Goal: Book appointment/travel/reservation

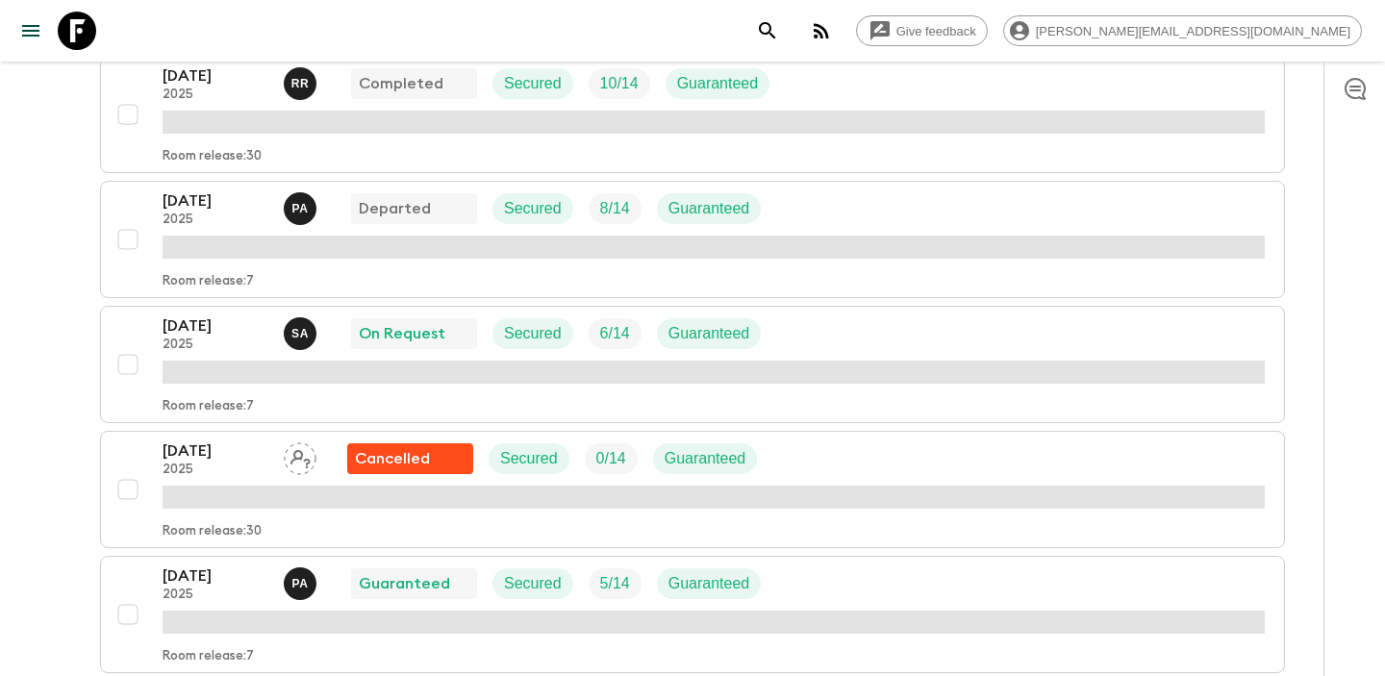
scroll to position [842, 0]
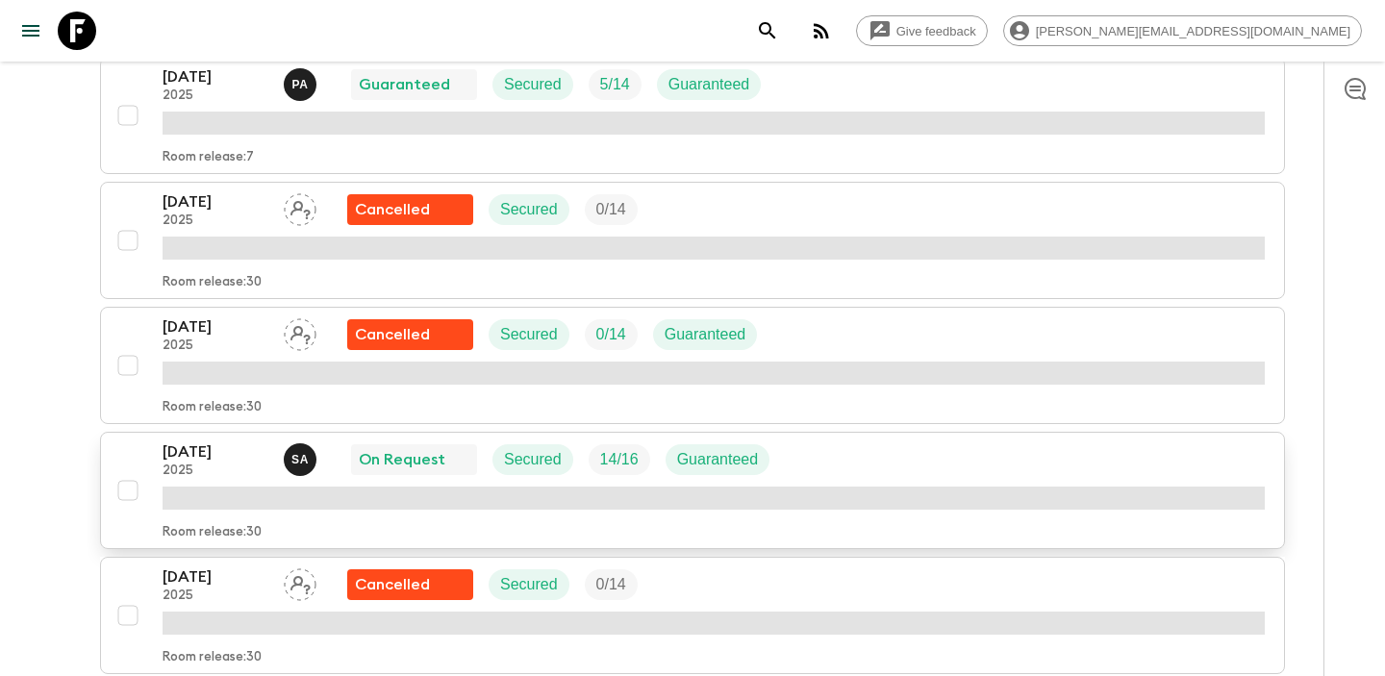
click at [201, 442] on p "[DATE]" at bounding box center [216, 452] width 106 height 23
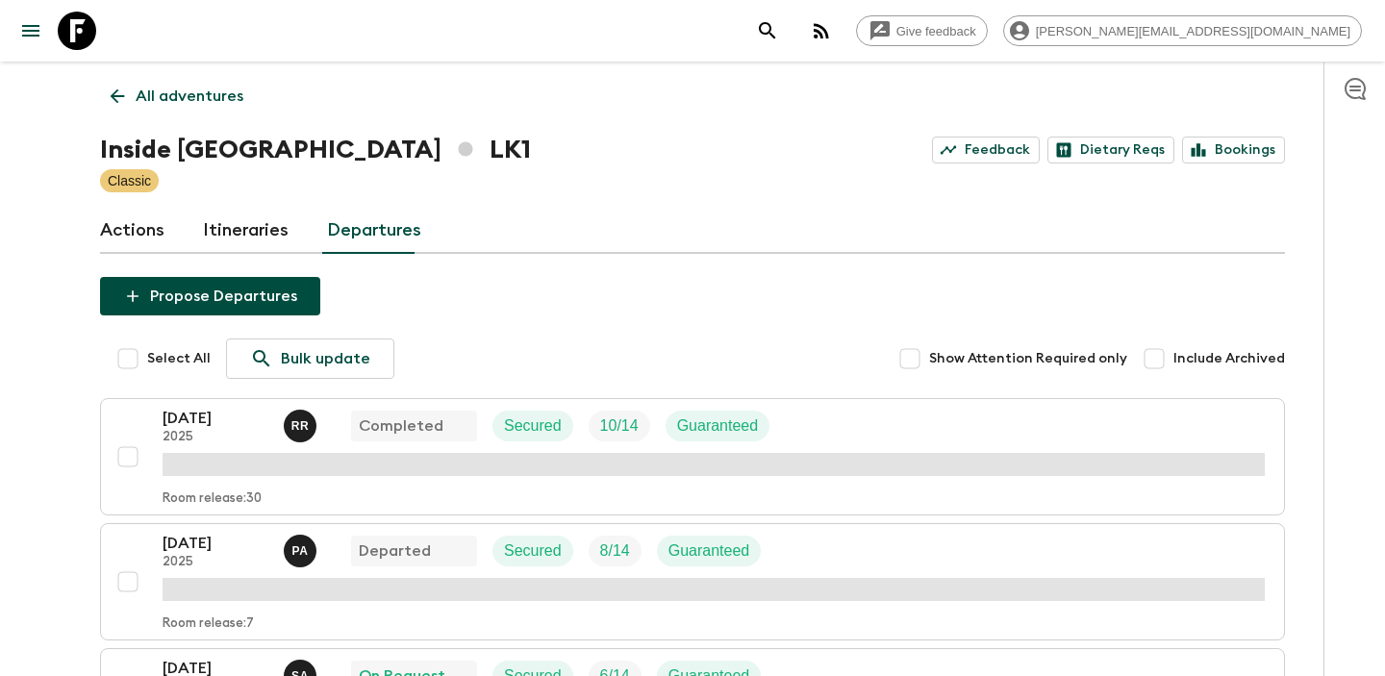
click at [115, 87] on icon at bounding box center [117, 96] width 21 height 21
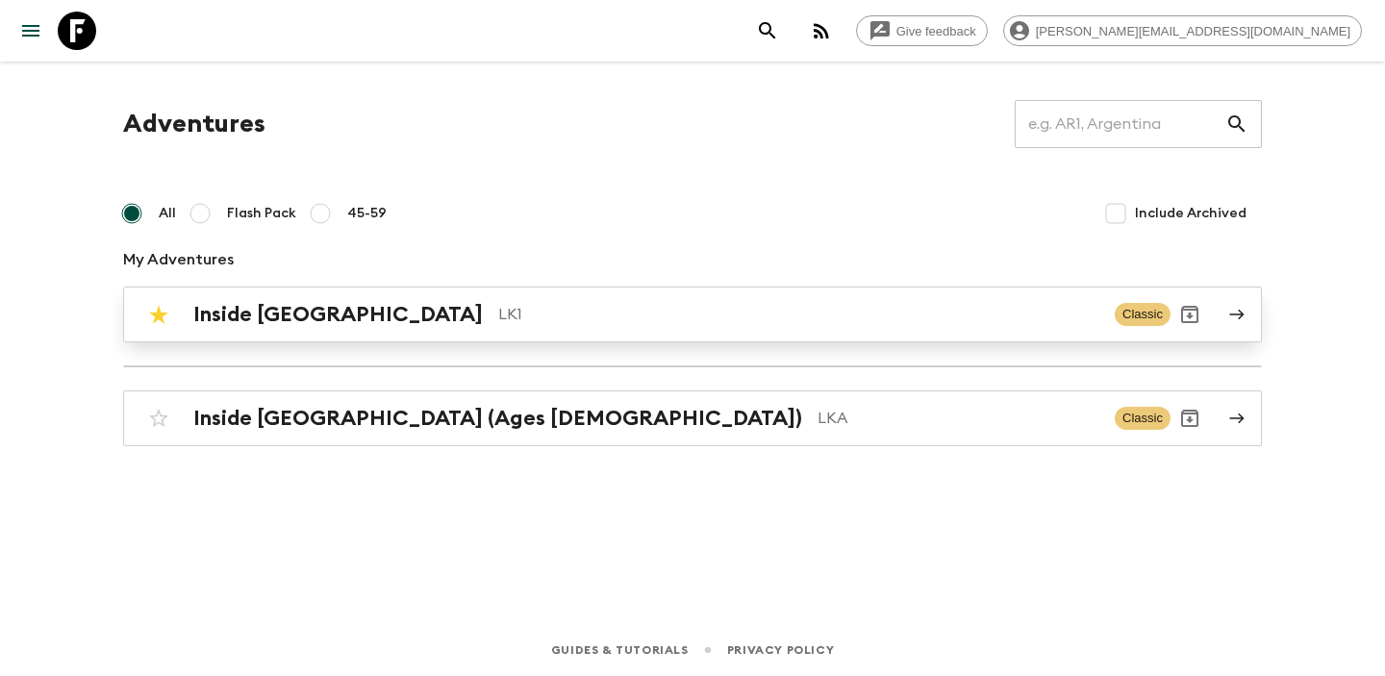
click at [301, 339] on link "Inside [GEOGRAPHIC_DATA] LK1 Classic" at bounding box center [692, 315] width 1139 height 56
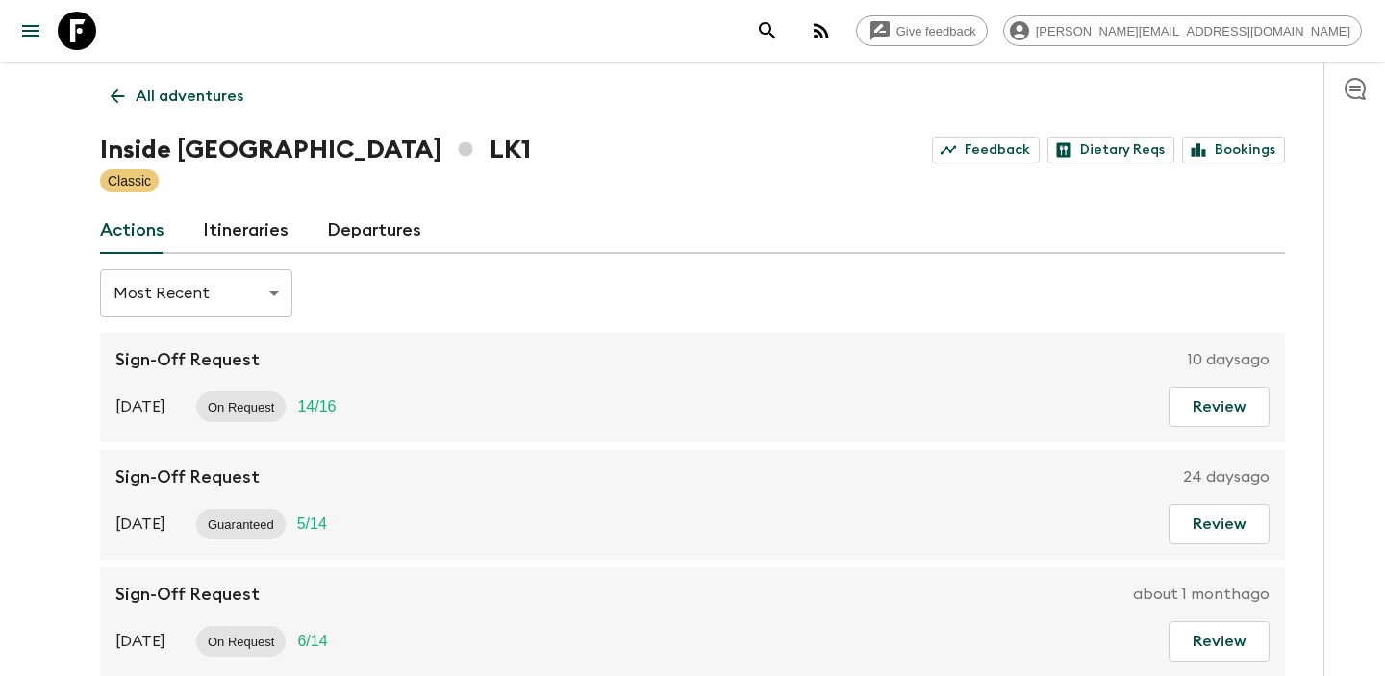
click at [374, 234] on link "Departures" at bounding box center [374, 231] width 94 height 46
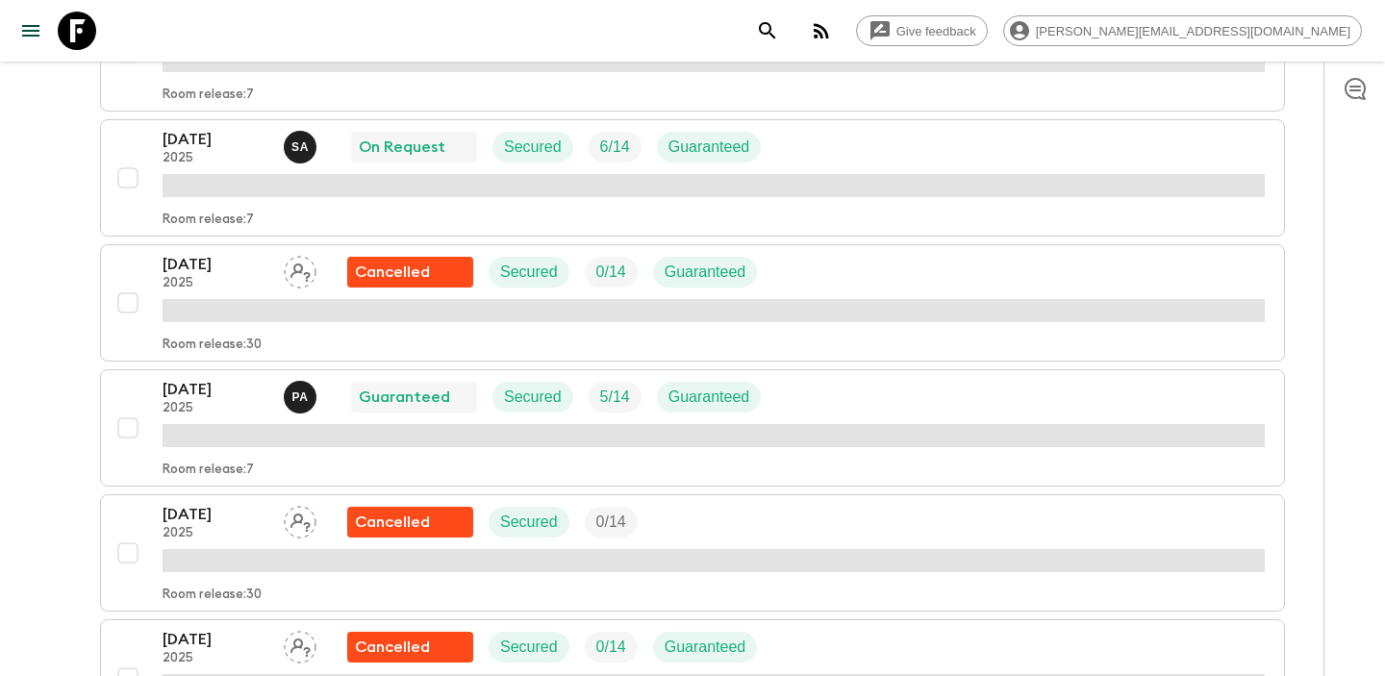
scroll to position [540, 0]
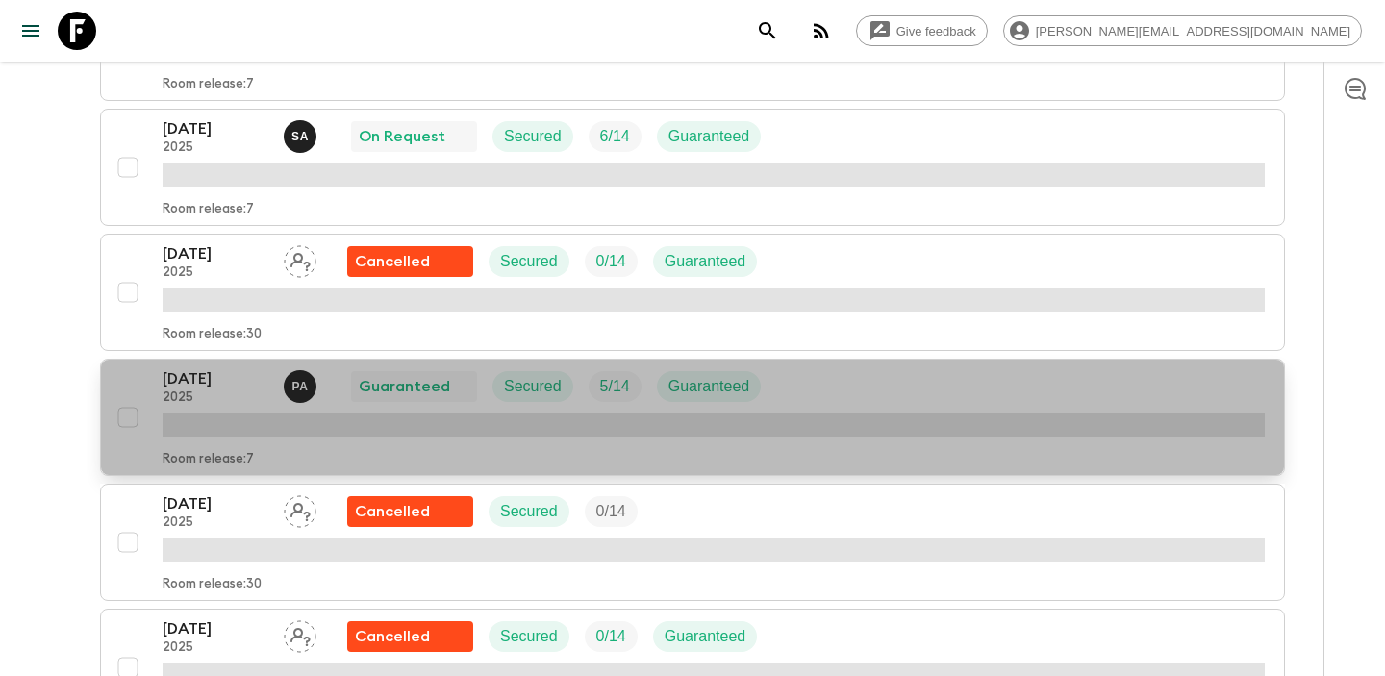
click at [209, 378] on p "[DATE]" at bounding box center [216, 378] width 106 height 23
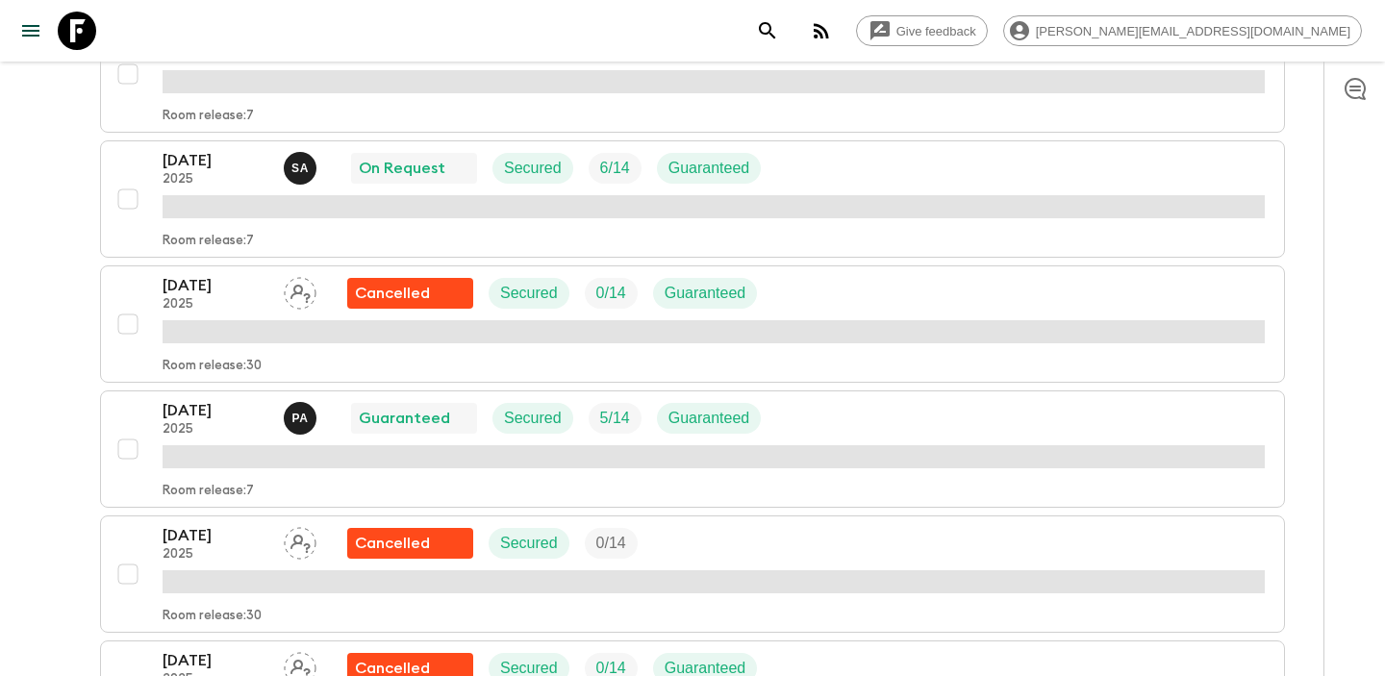
scroll to position [509, 0]
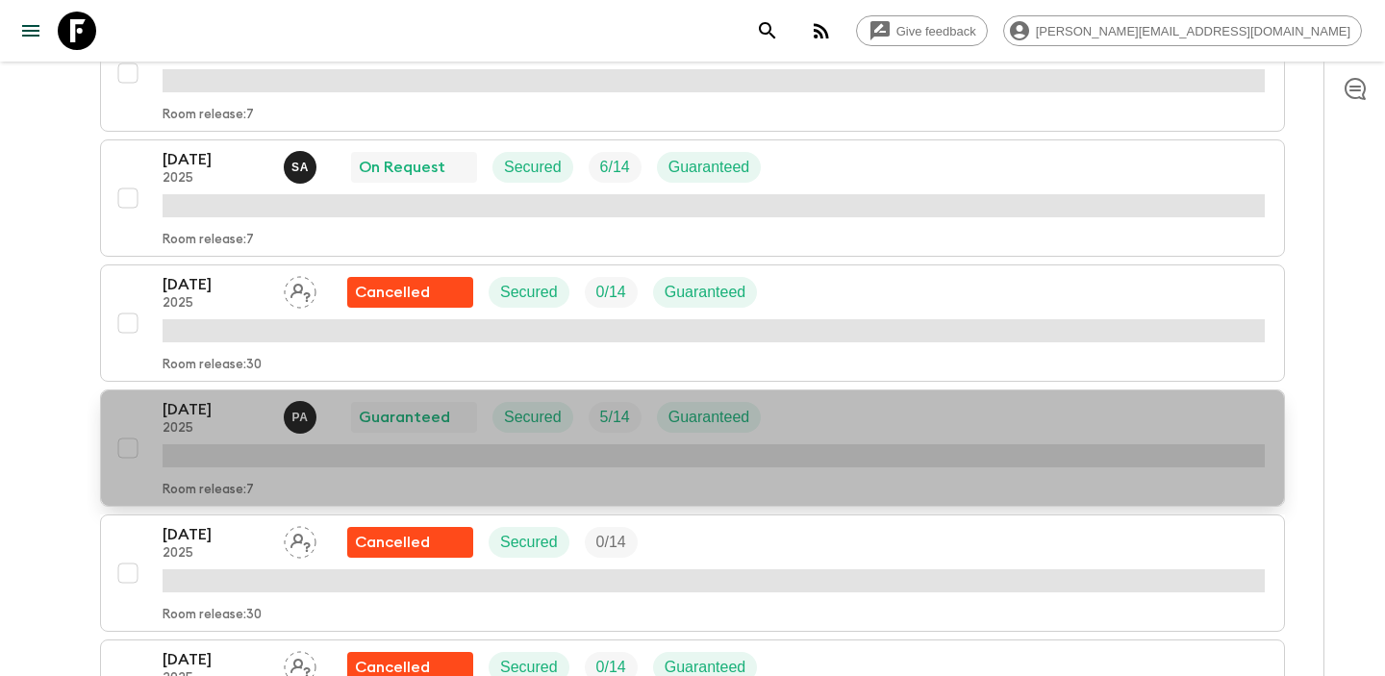
click at [218, 411] on p "[DATE]" at bounding box center [216, 409] width 106 height 23
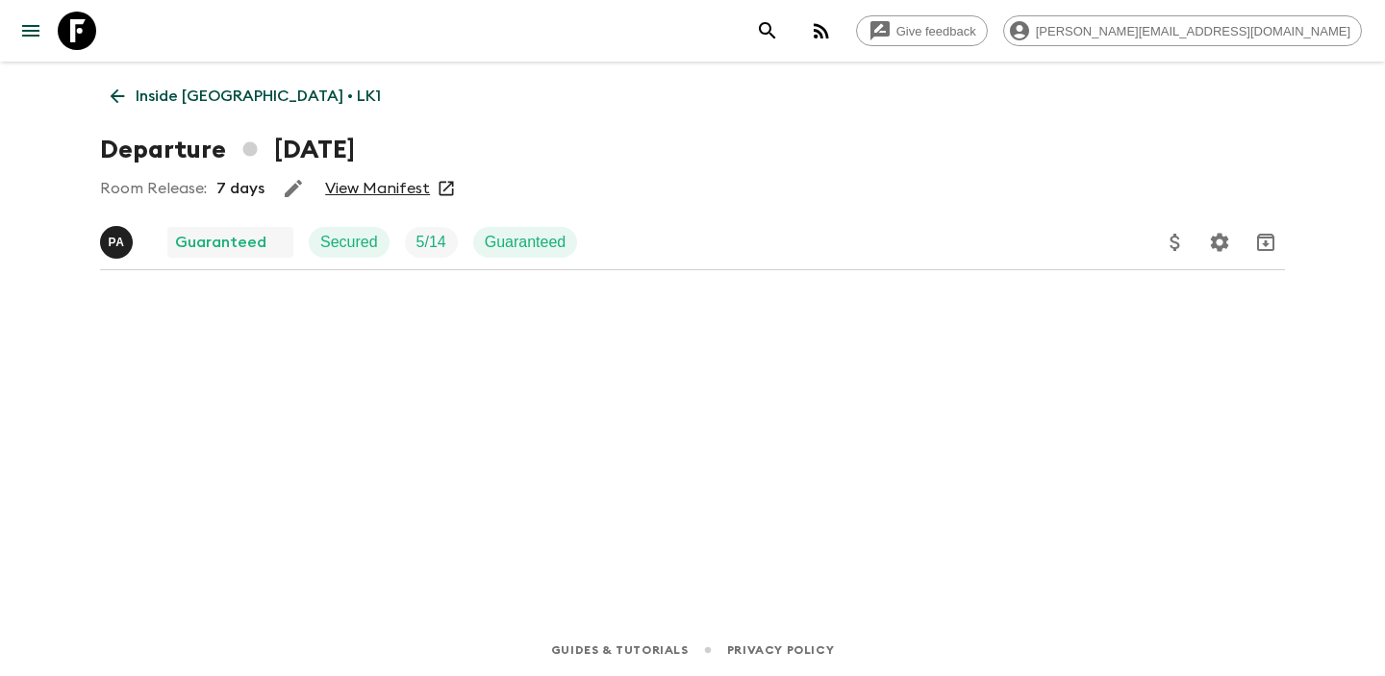
click at [372, 198] on div "Room Release: 7 days View Manifest" at bounding box center [692, 188] width 1185 height 38
click at [377, 184] on link "View Manifest" at bounding box center [377, 188] width 105 height 19
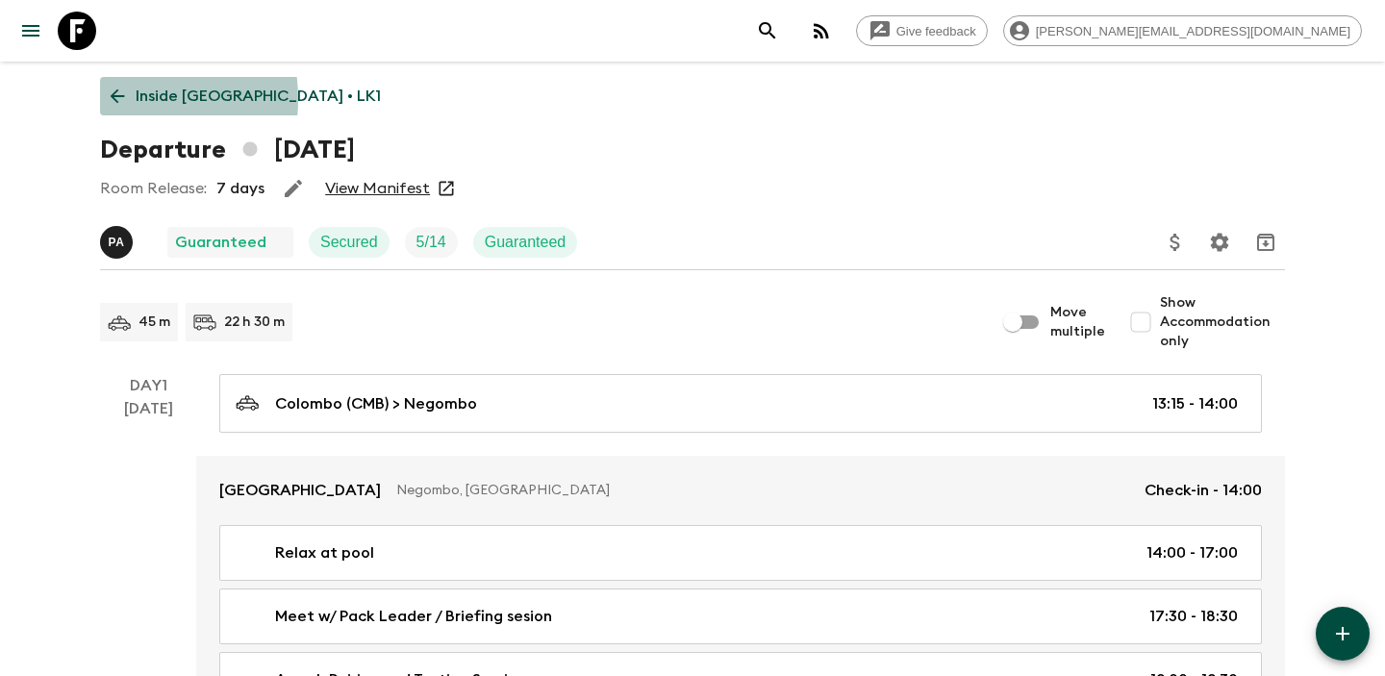
click at [112, 99] on icon at bounding box center [117, 96] width 21 height 21
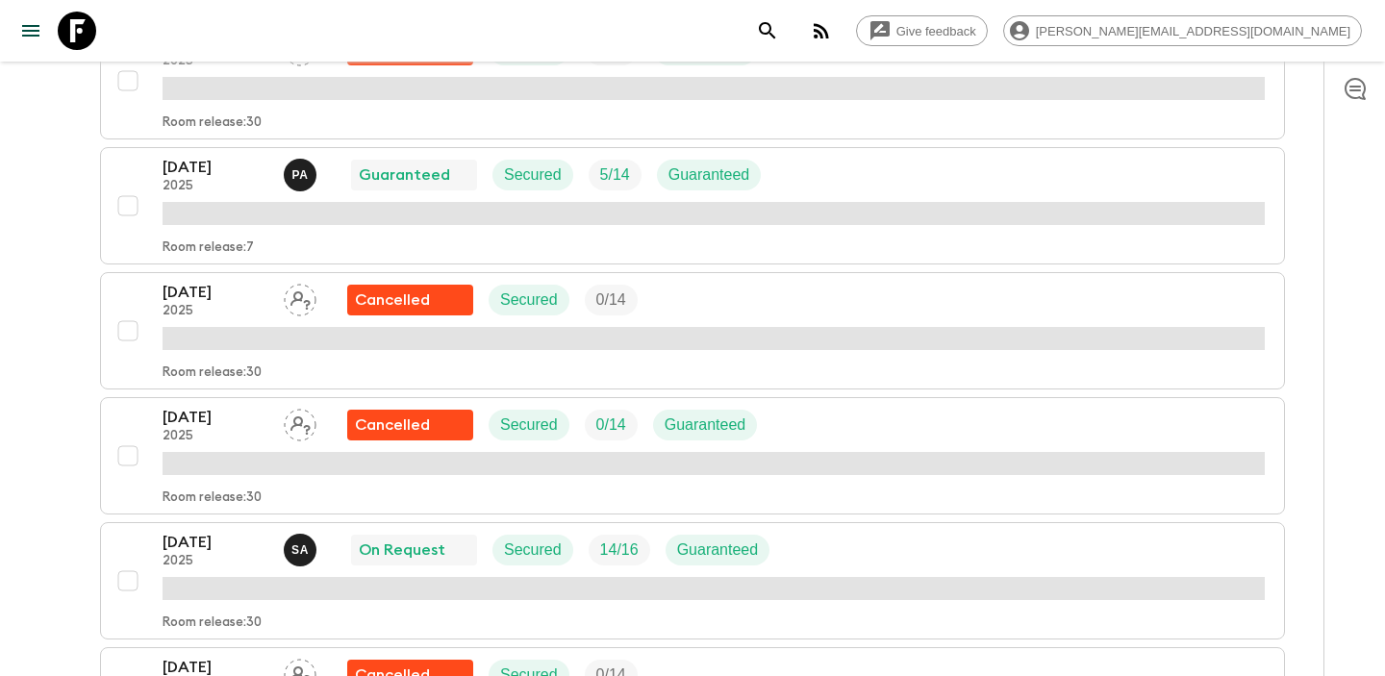
scroll to position [753, 0]
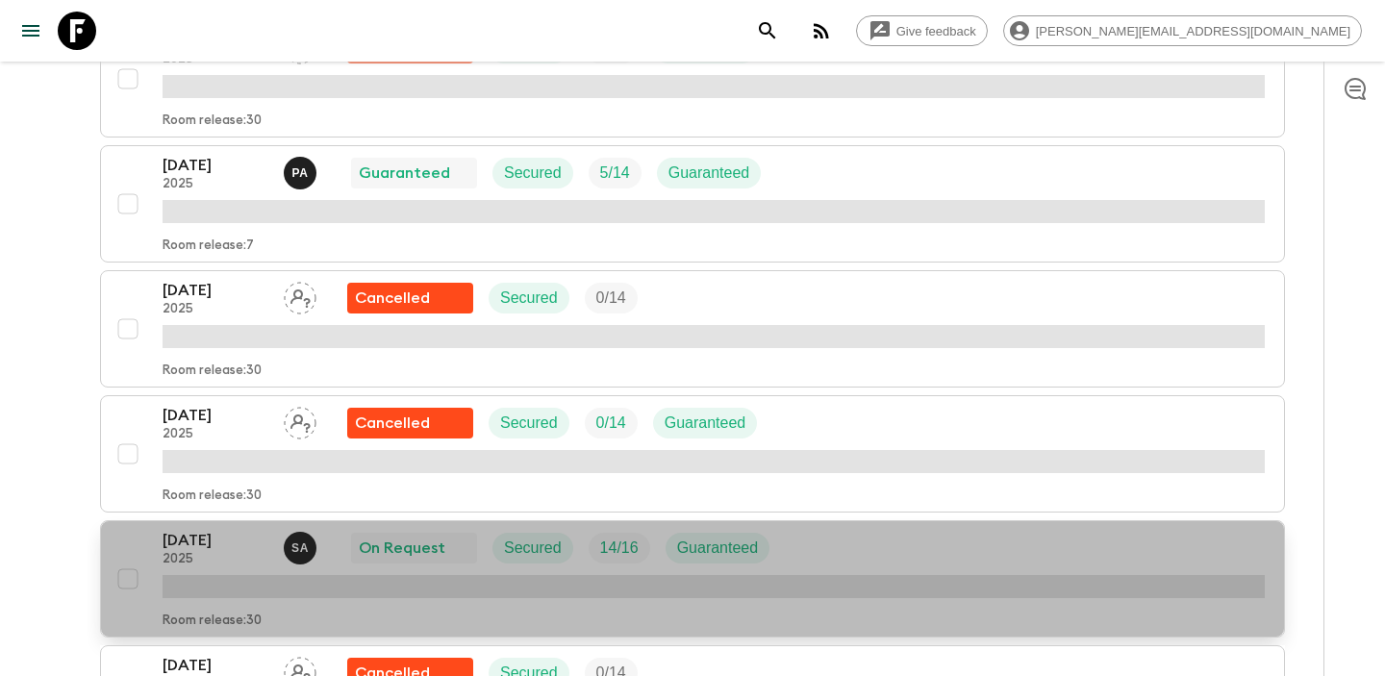
click at [213, 540] on p "[DATE]" at bounding box center [216, 540] width 106 height 23
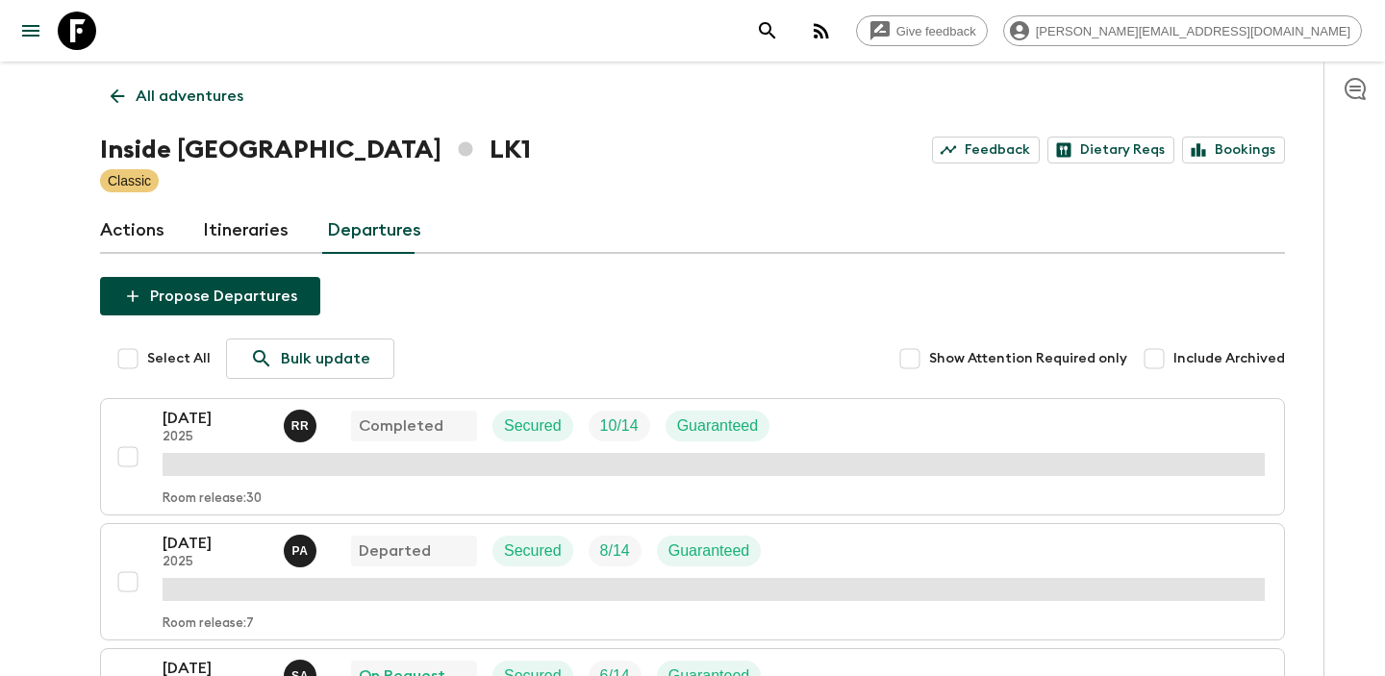
click at [139, 230] on link "Actions" at bounding box center [132, 231] width 64 height 46
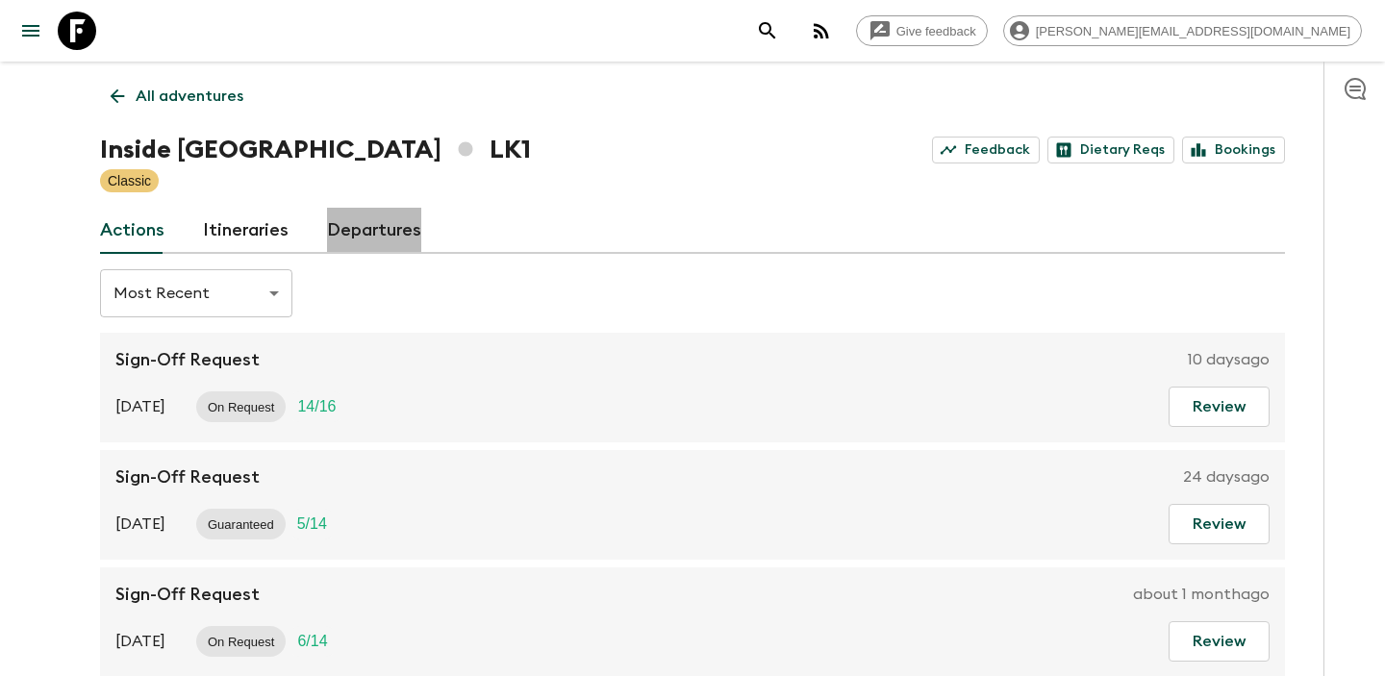
click at [378, 230] on link "Departures" at bounding box center [374, 231] width 94 height 46
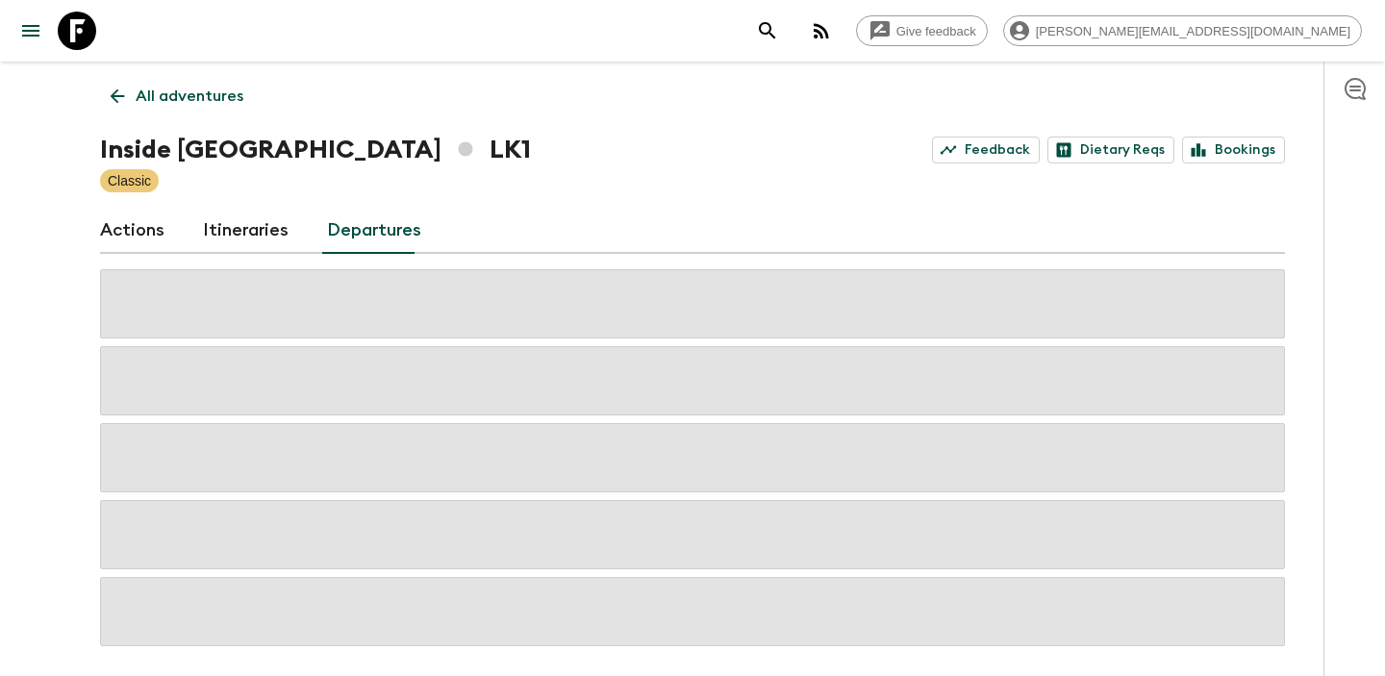
click at [111, 98] on icon at bounding box center [117, 96] width 21 height 21
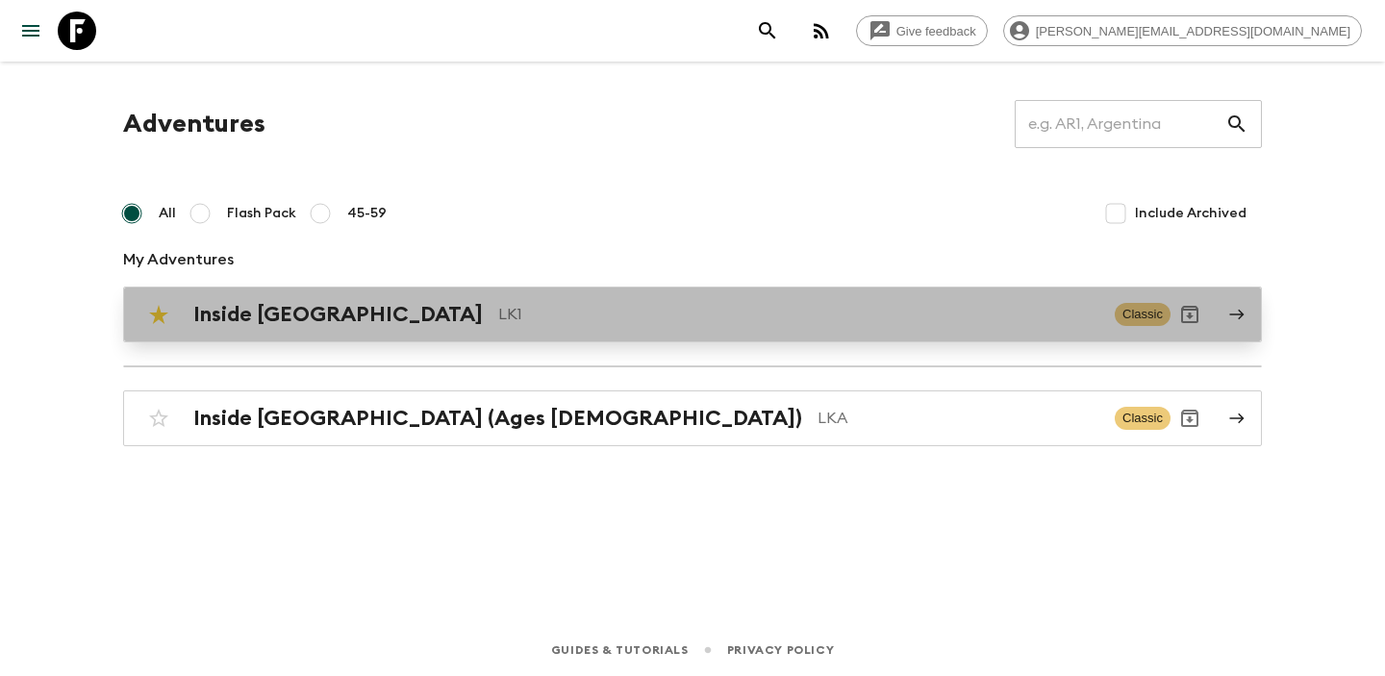
click at [267, 320] on h2 "Inside [GEOGRAPHIC_DATA]" at bounding box center [338, 314] width 290 height 25
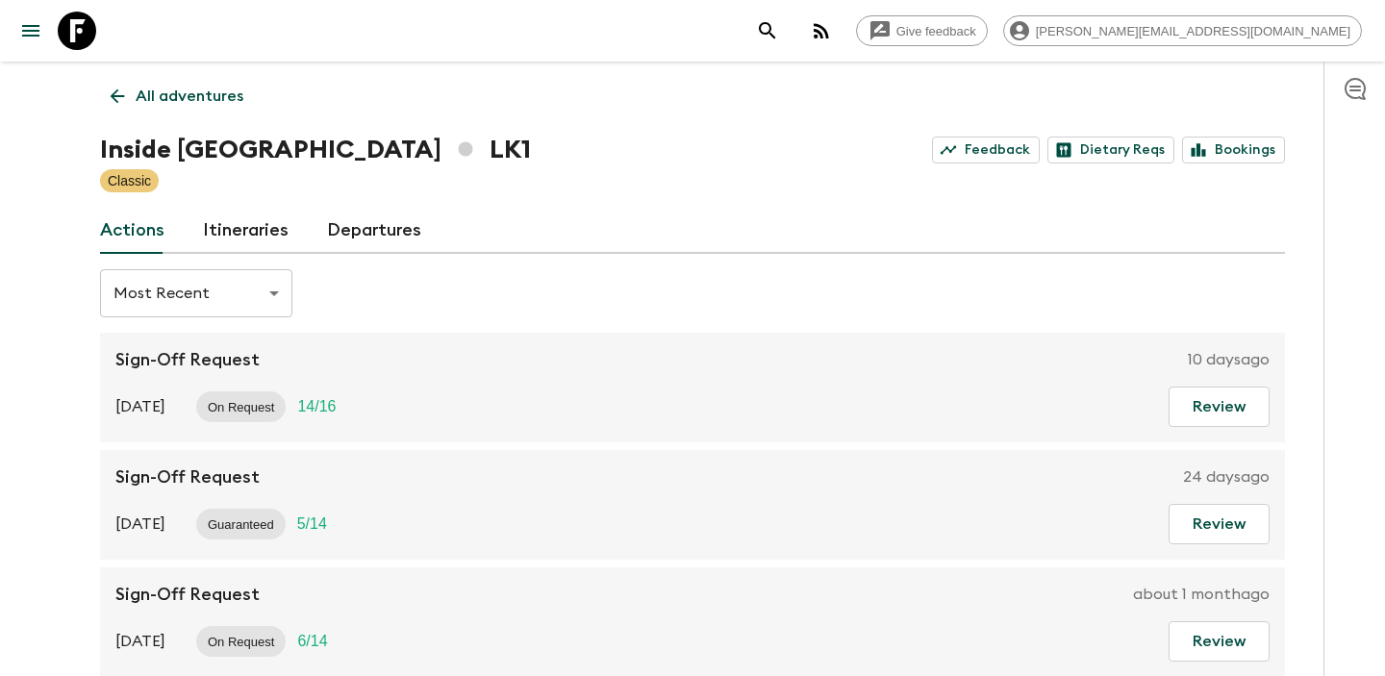
click at [249, 239] on link "Itineraries" at bounding box center [246, 231] width 86 height 46
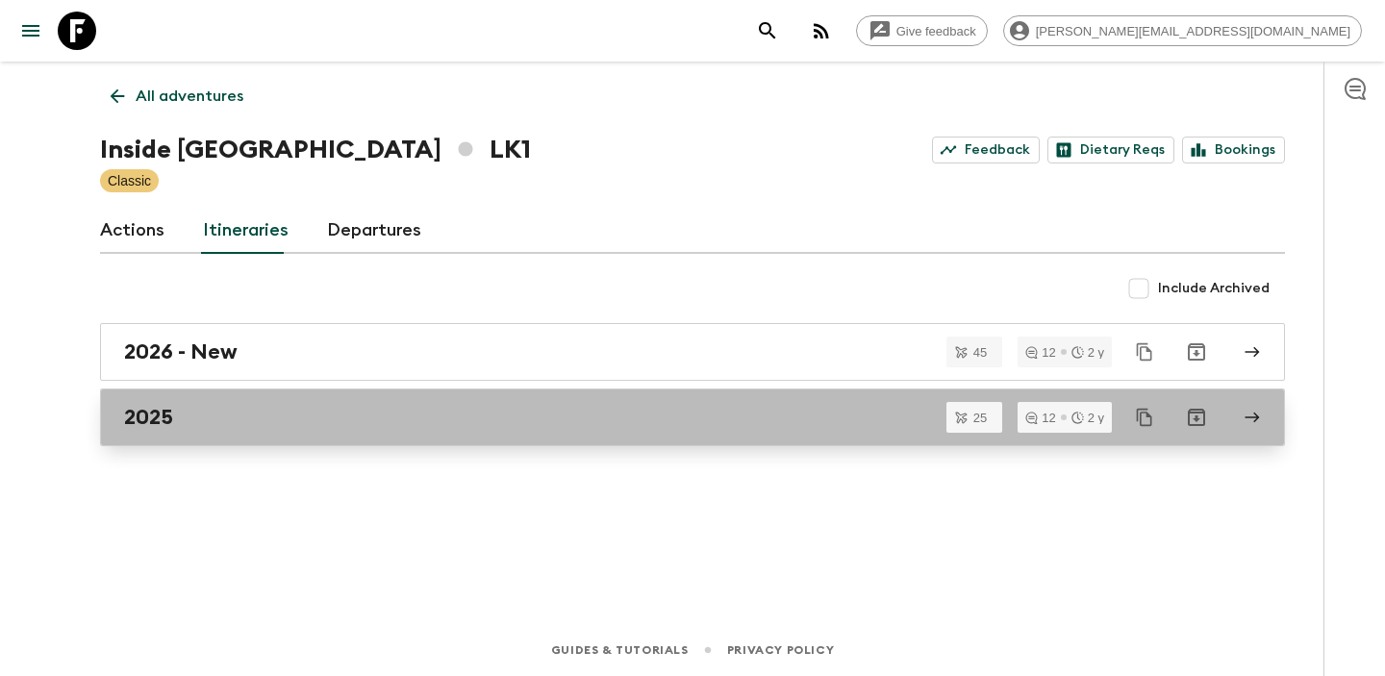
click at [235, 413] on div "2025" at bounding box center [674, 417] width 1100 height 25
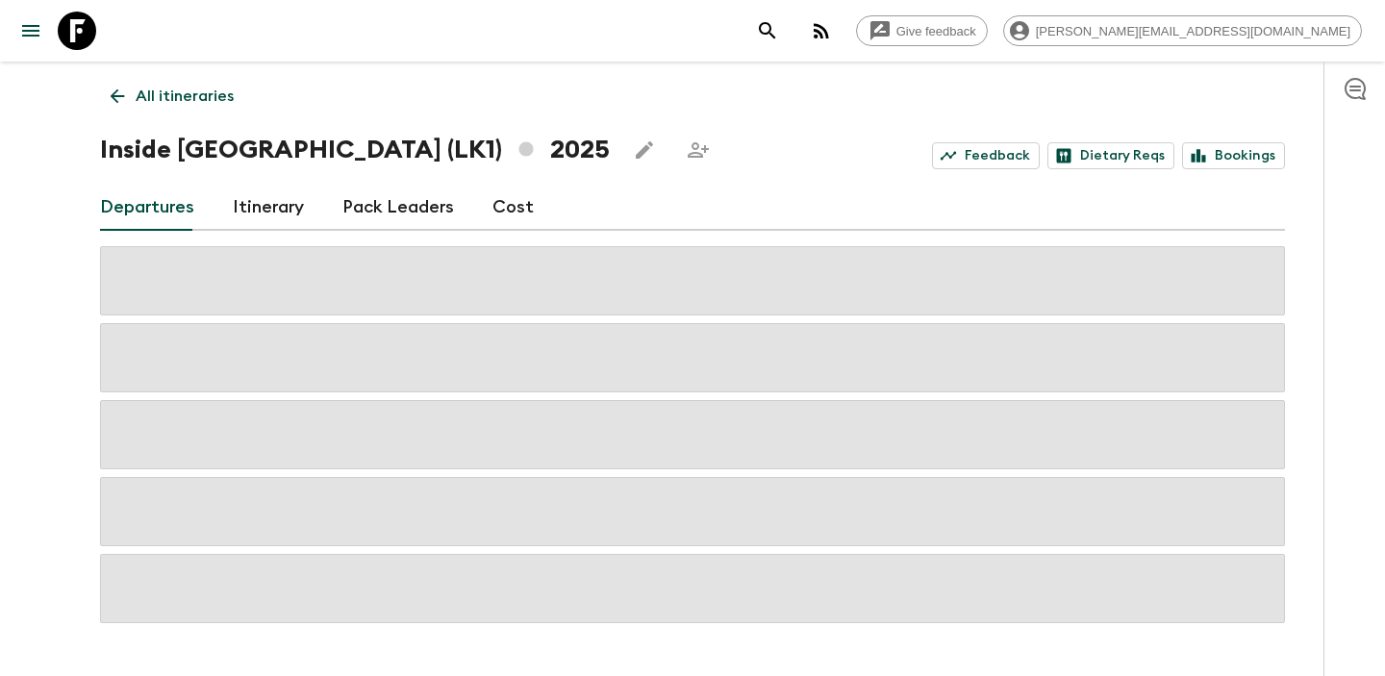
click at [517, 204] on link "Cost" at bounding box center [513, 208] width 41 height 46
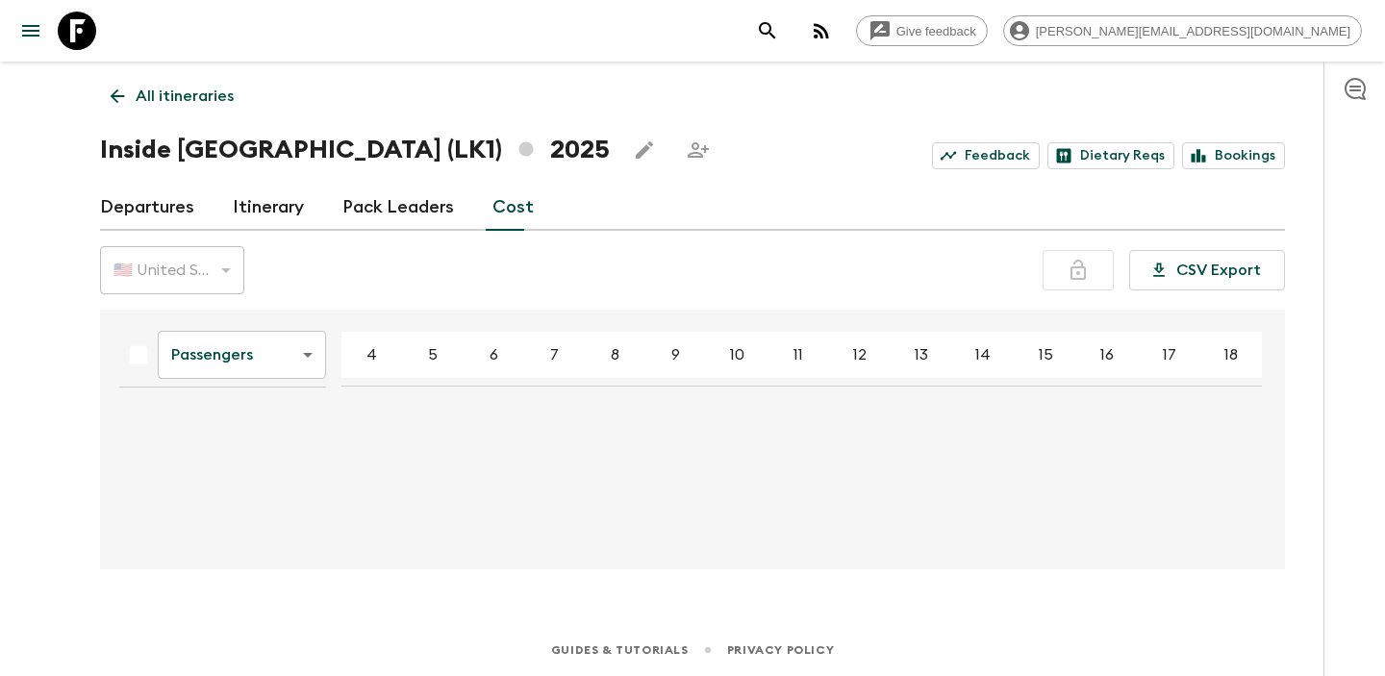
click at [295, 330] on body "Give feedback megan@authenticitiessrilanka.com All itineraries Inside Sri Lanka…" at bounding box center [692, 338] width 1385 height 676
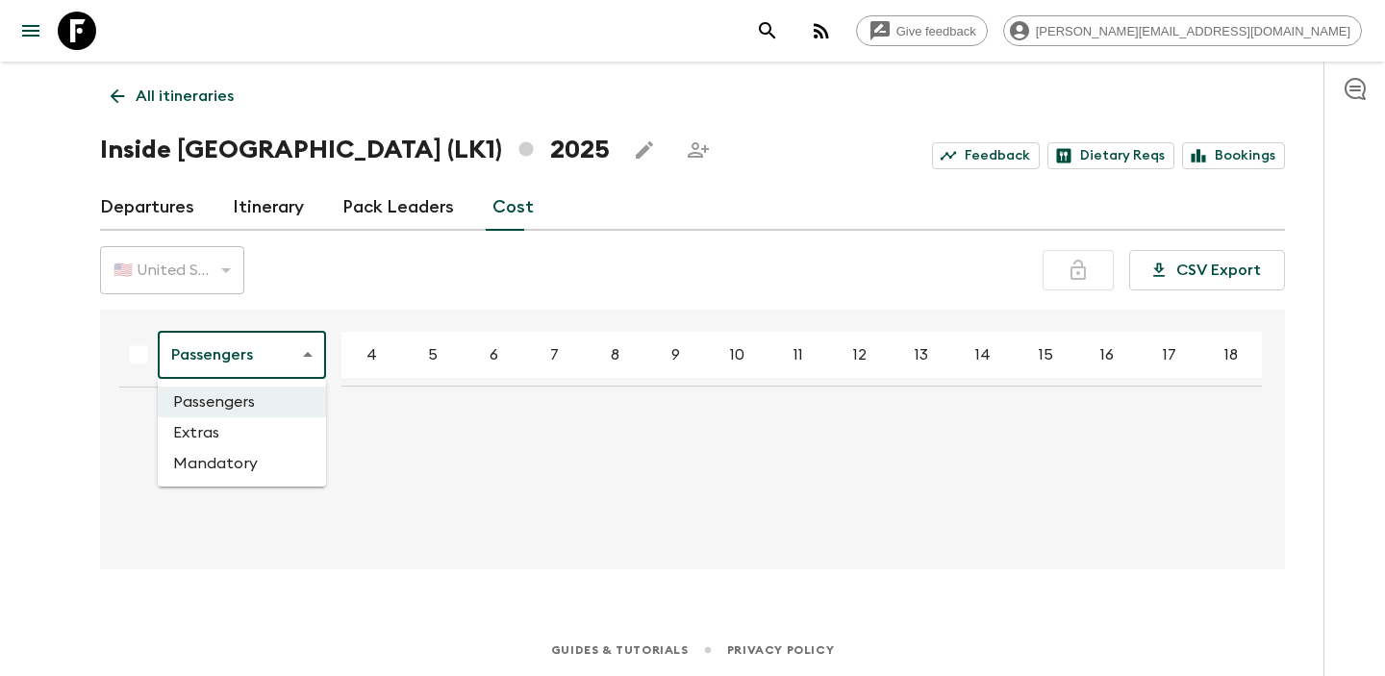
click at [371, 287] on div at bounding box center [692, 338] width 1385 height 676
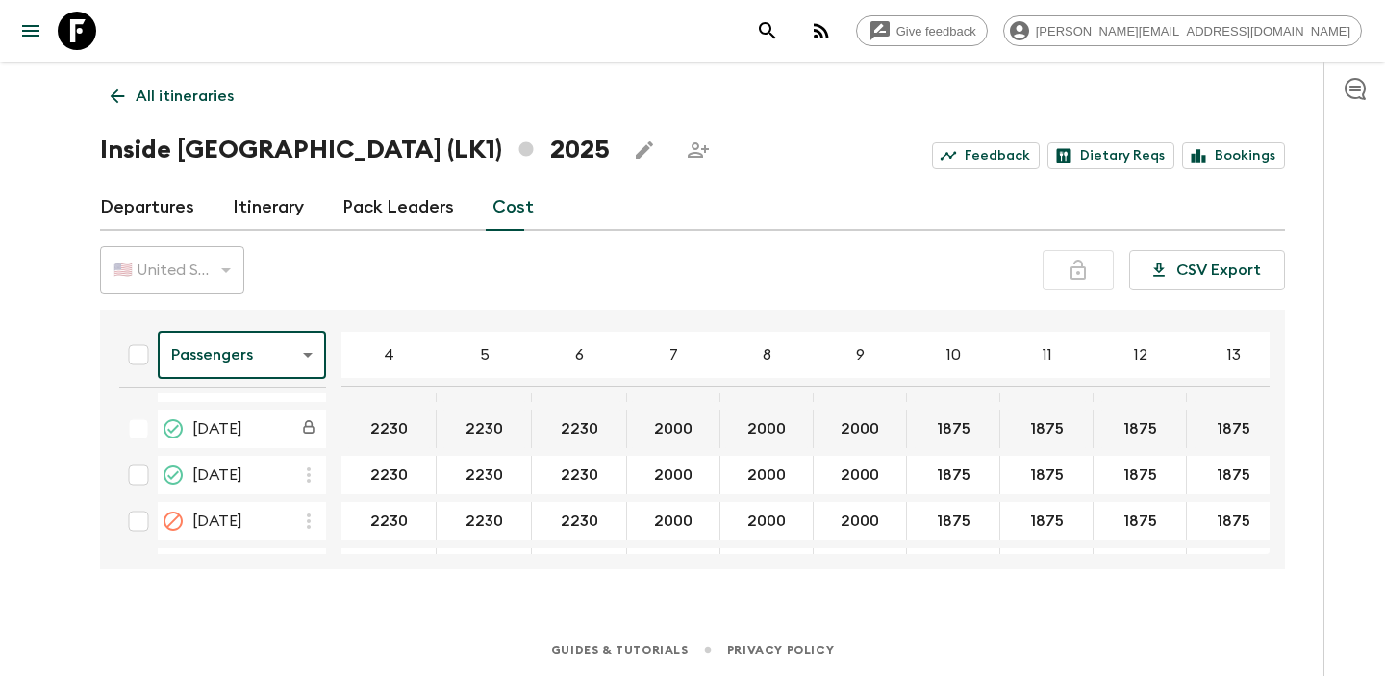
scroll to position [821, 0]
click at [306, 359] on body "Give feedback megan@authenticitiessrilanka.com All itineraries Inside Sri Lanka…" at bounding box center [692, 338] width 1385 height 676
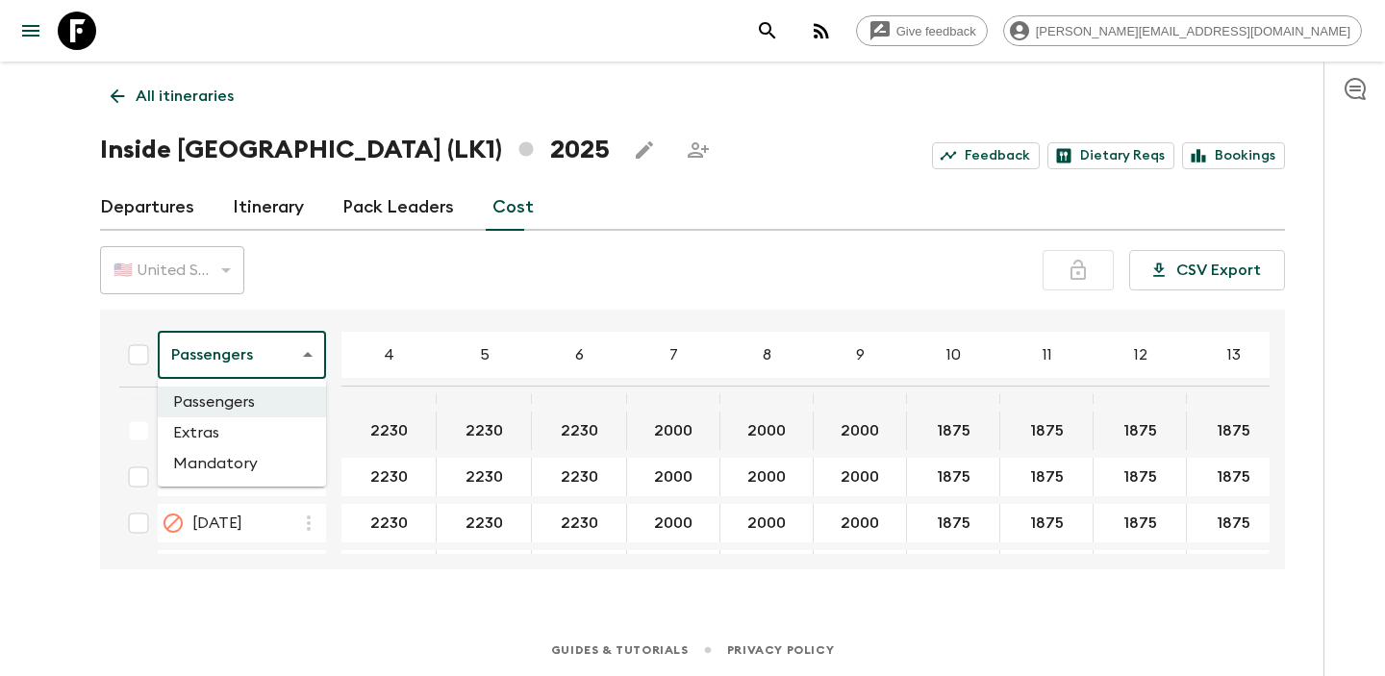
click at [252, 432] on li "Extras" at bounding box center [242, 432] width 168 height 31
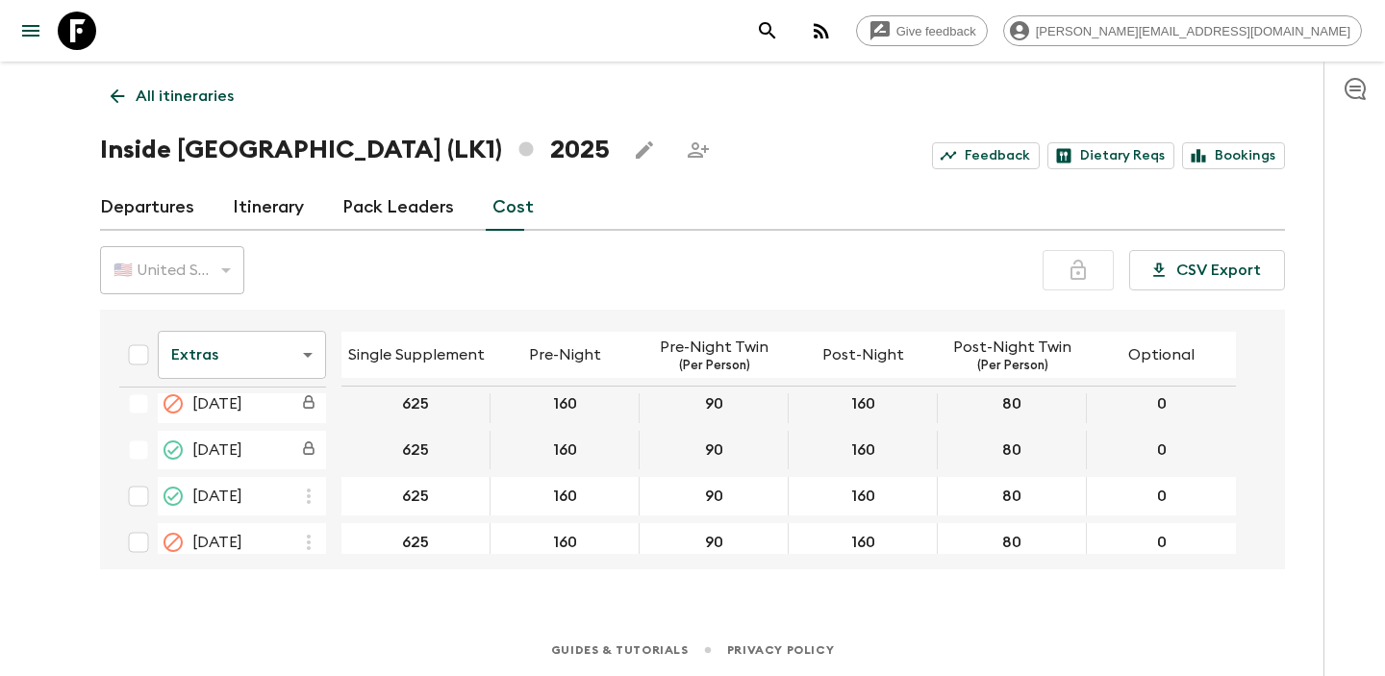
scroll to position [808, 0]
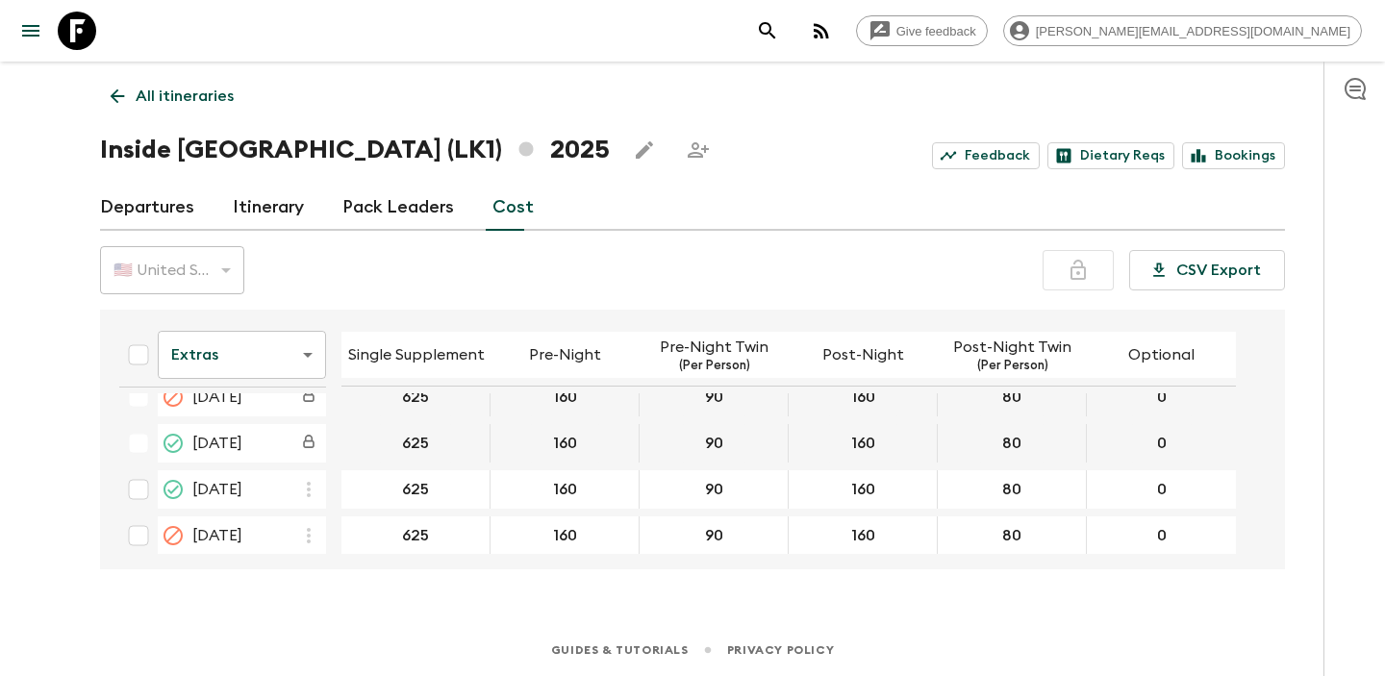
click at [124, 97] on icon at bounding box center [117, 96] width 21 height 21
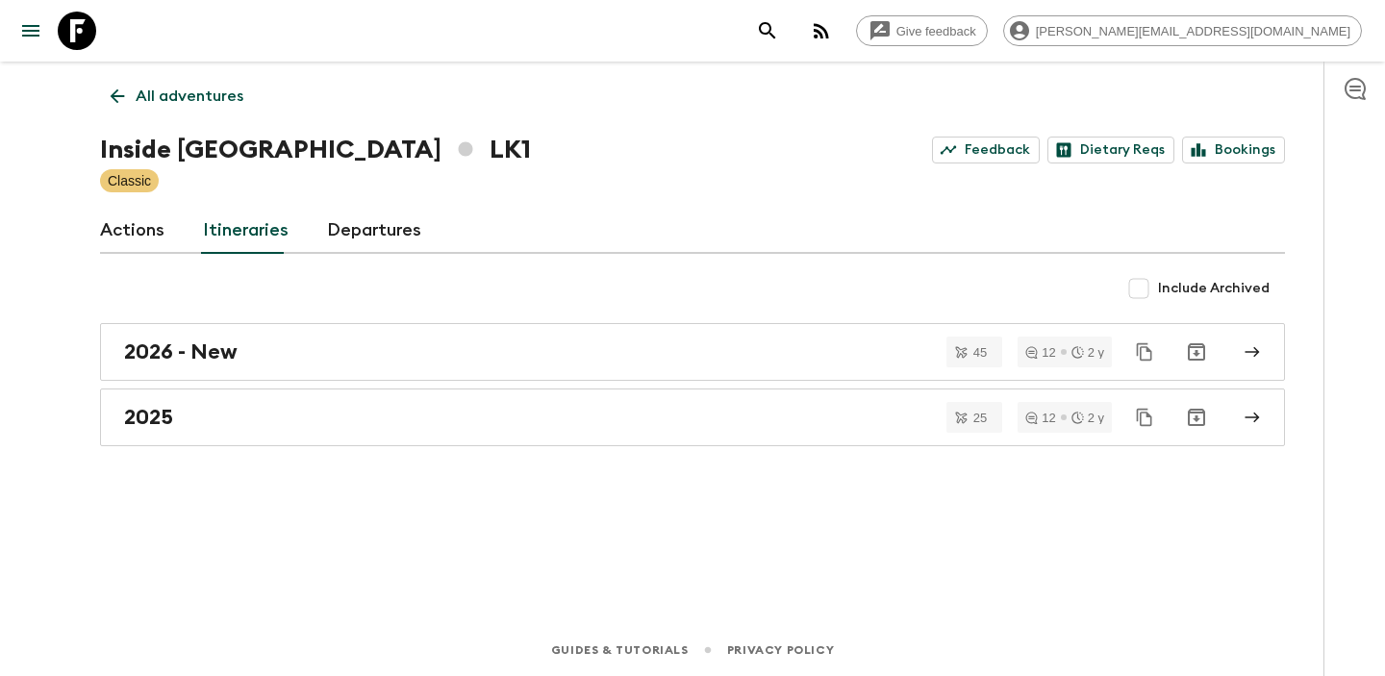
click at [360, 232] on link "Departures" at bounding box center [374, 231] width 94 height 46
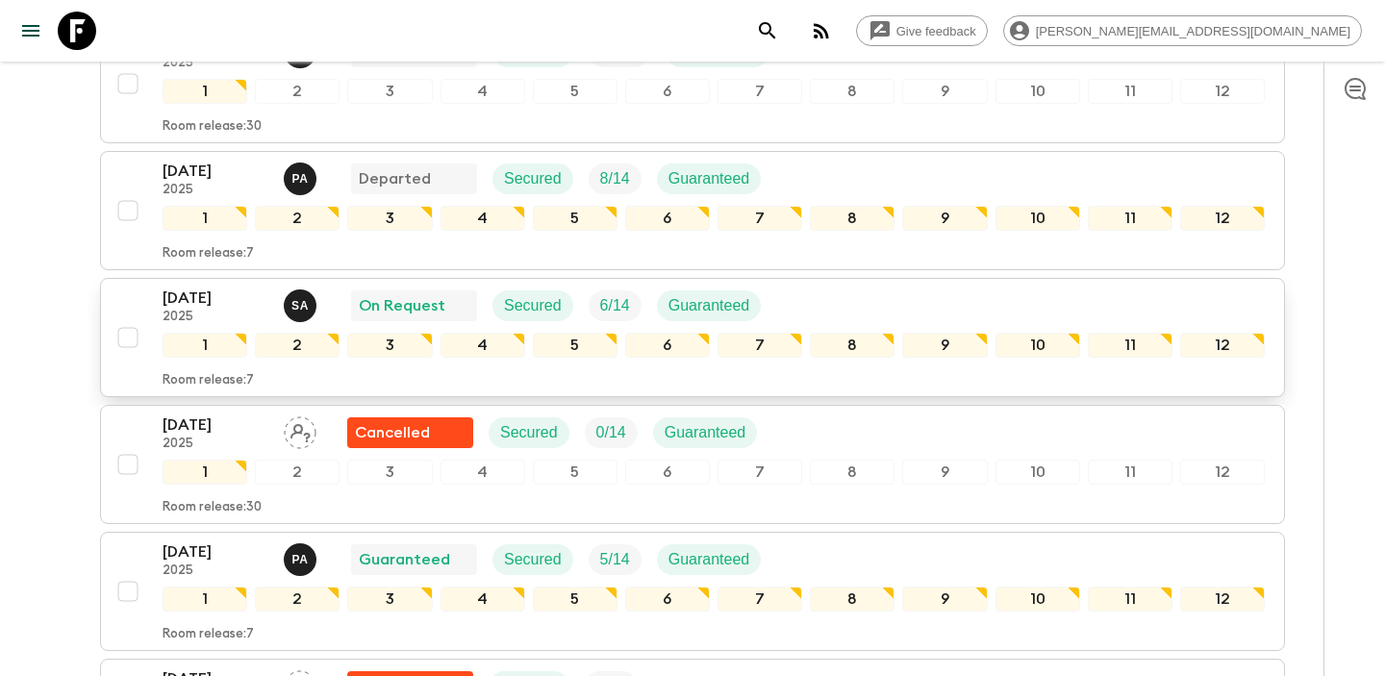
scroll to position [364, 0]
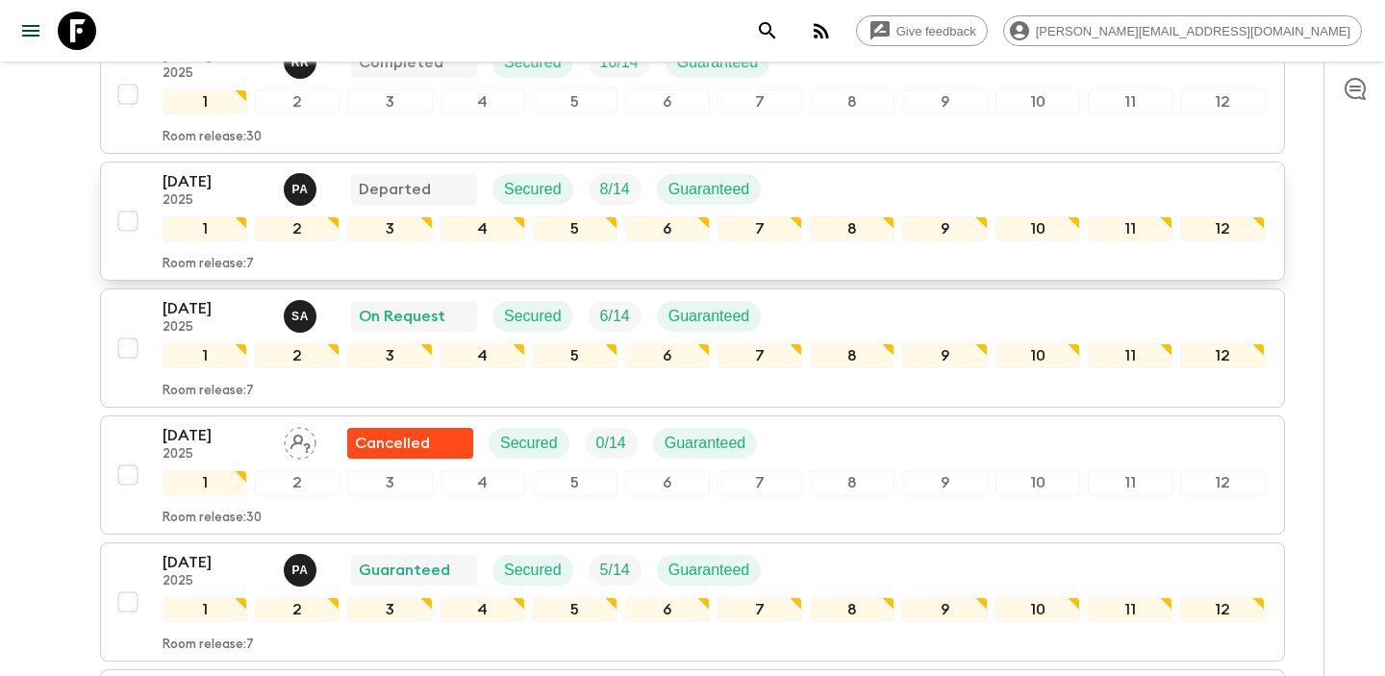
click at [220, 180] on p "[DATE]" at bounding box center [216, 181] width 106 height 23
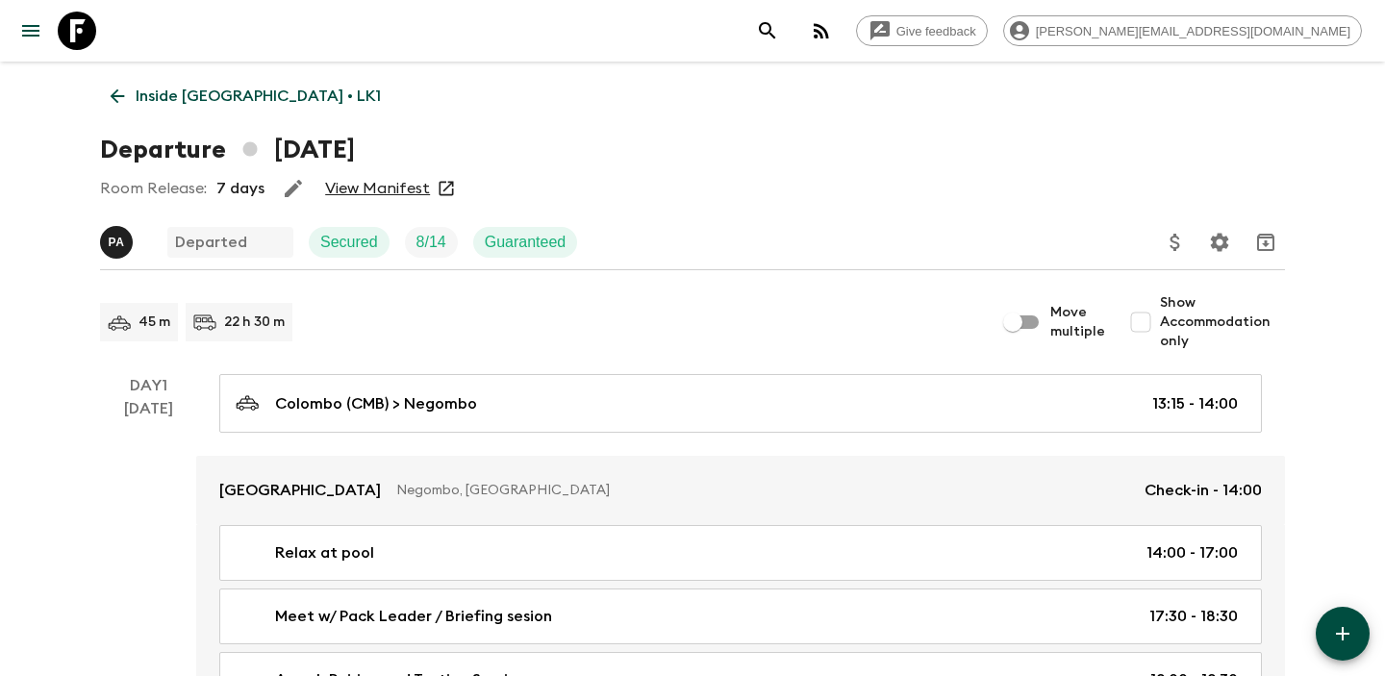
click at [387, 186] on link "View Manifest" at bounding box center [377, 188] width 105 height 19
